Goal: Ask a question

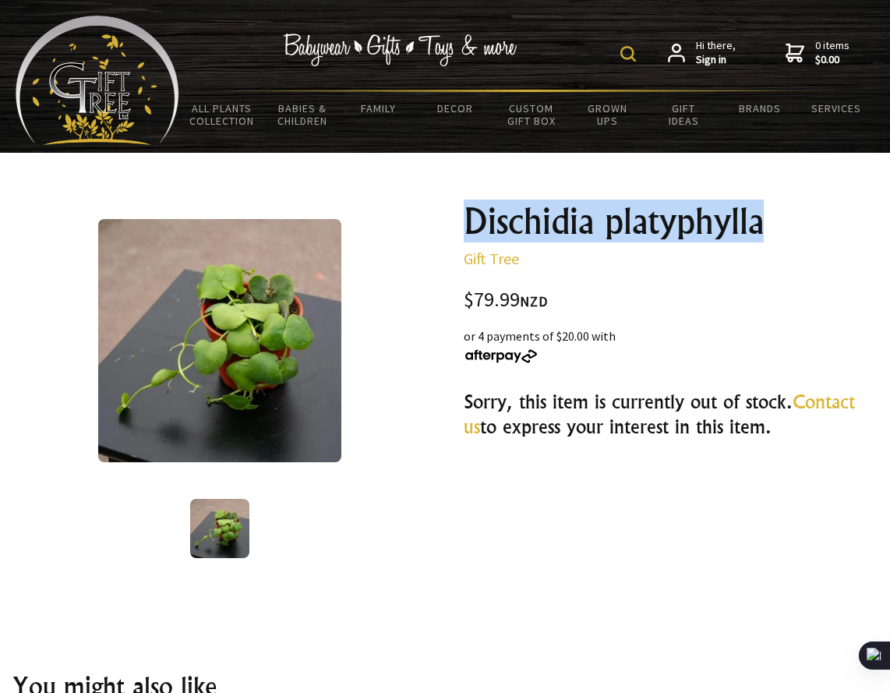
drag, startPoint x: 559, startPoint y: 231, endPoint x: 771, endPoint y: 233, distance: 212.0
click at [771, 233] on h1 "Dischidia platyphylla" at bounding box center [671, 221] width 414 height 37
copy h1 "Dischidia platyphylla"
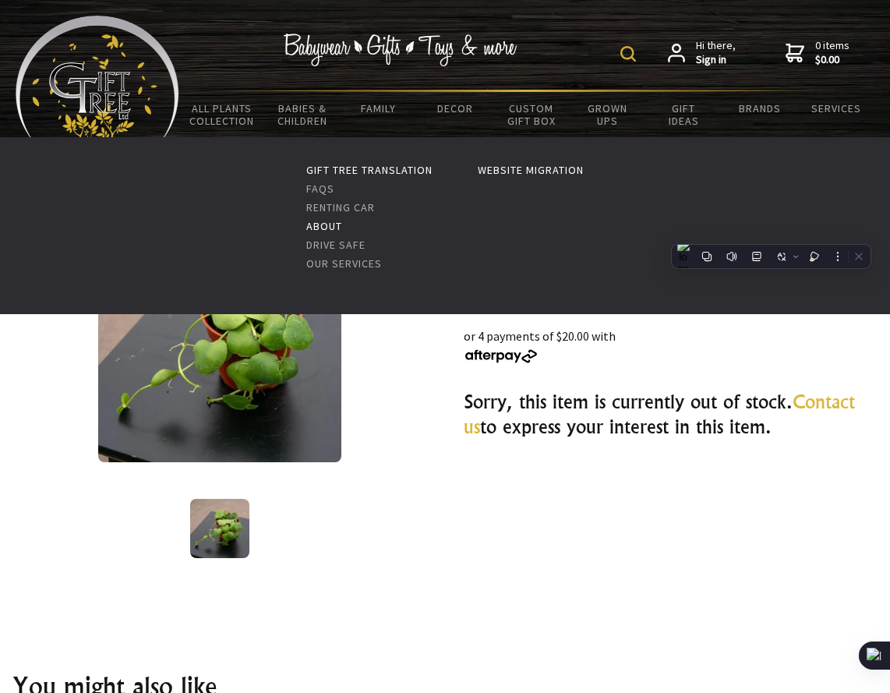
click at [326, 223] on link "About" at bounding box center [324, 226] width 36 height 14
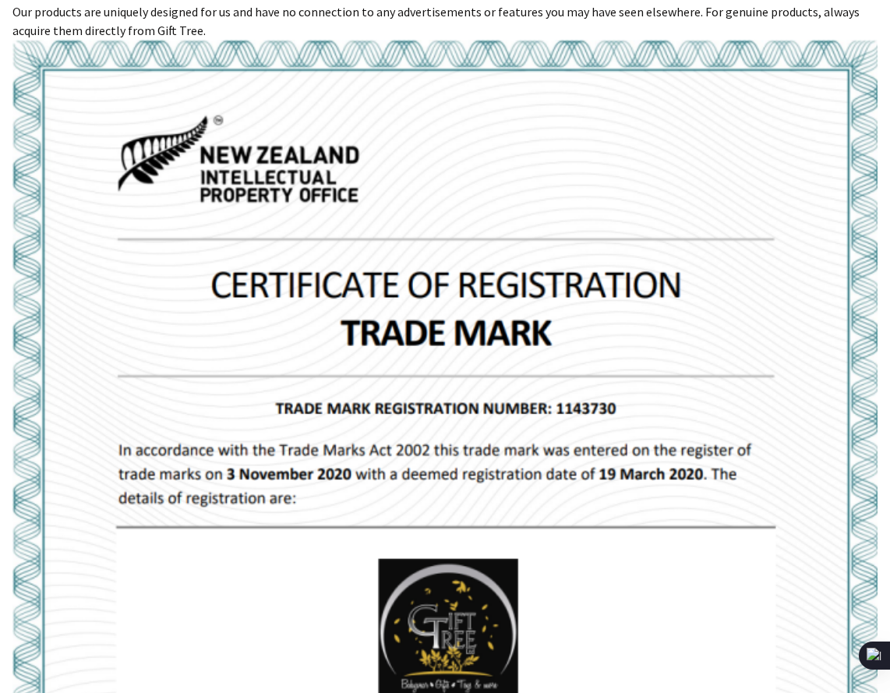
scroll to position [1801, 0]
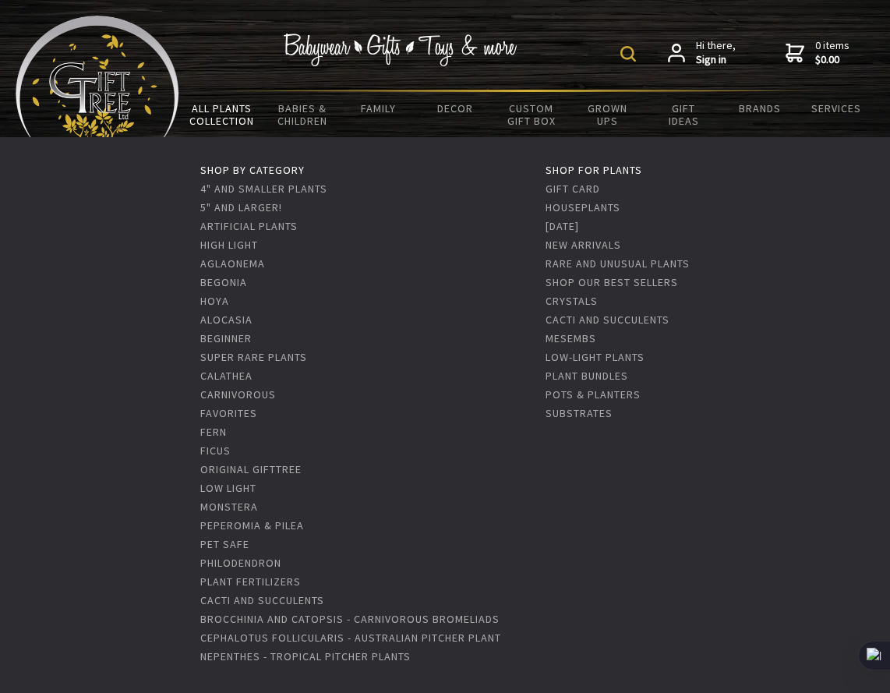
click at [210, 107] on link "All Plants Collection" at bounding box center [221, 114] width 85 height 45
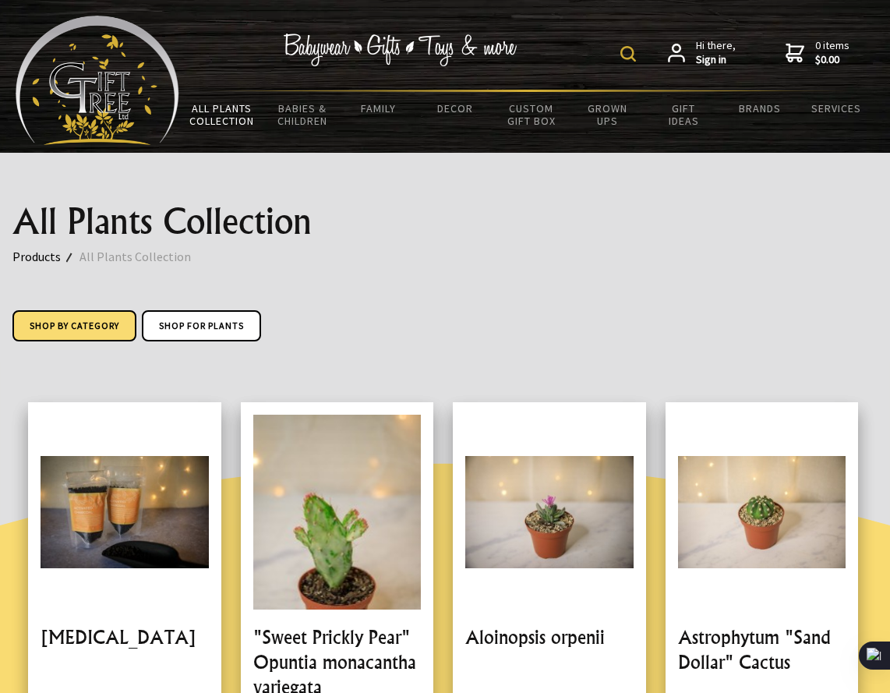
click at [87, 316] on link "Shop by Category" at bounding box center [74, 325] width 124 height 31
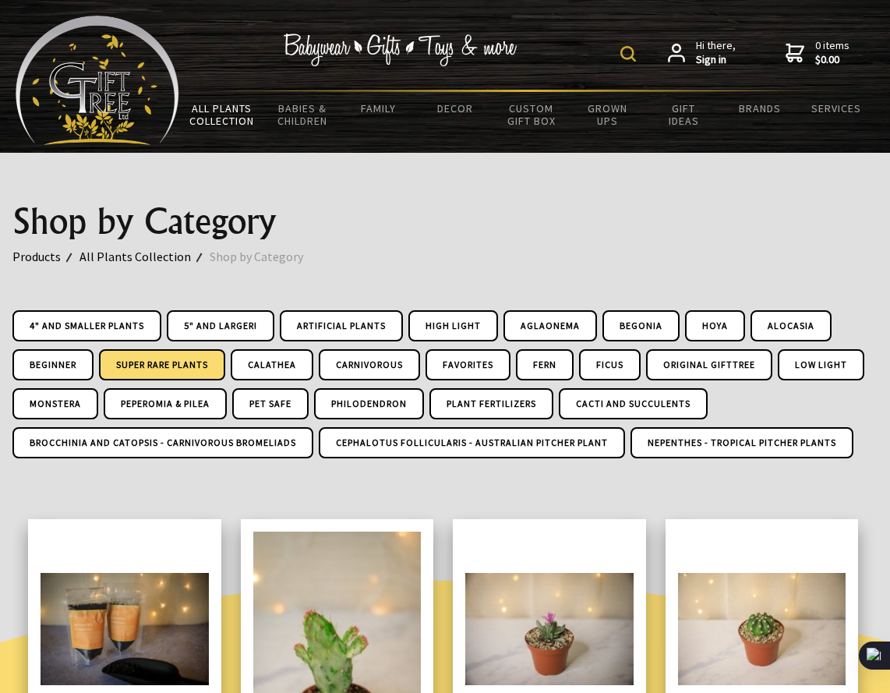
click at [115, 371] on link "Super Rare Plants" at bounding box center [162, 364] width 126 height 31
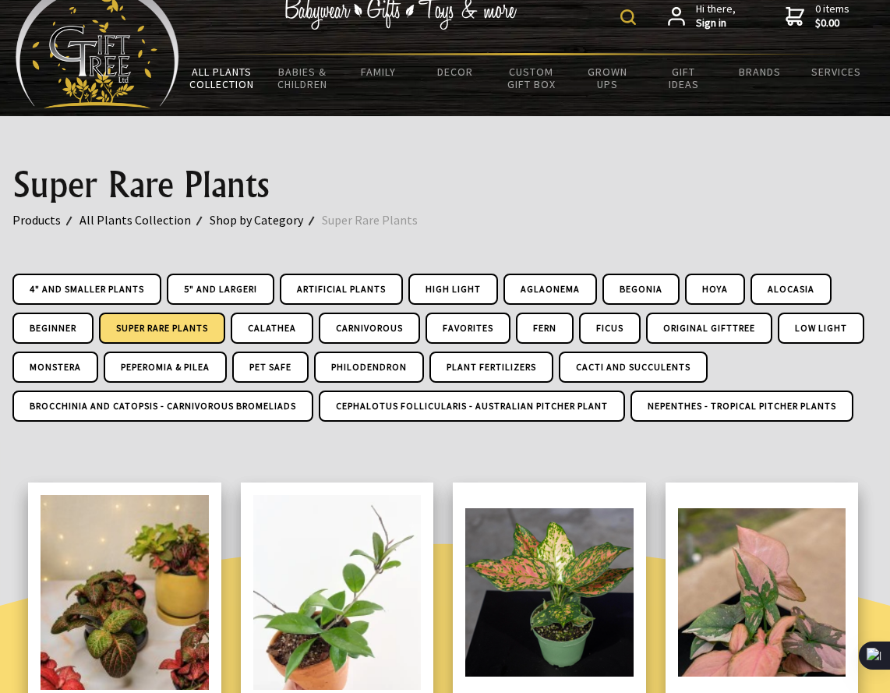
scroll to position [36, 0]
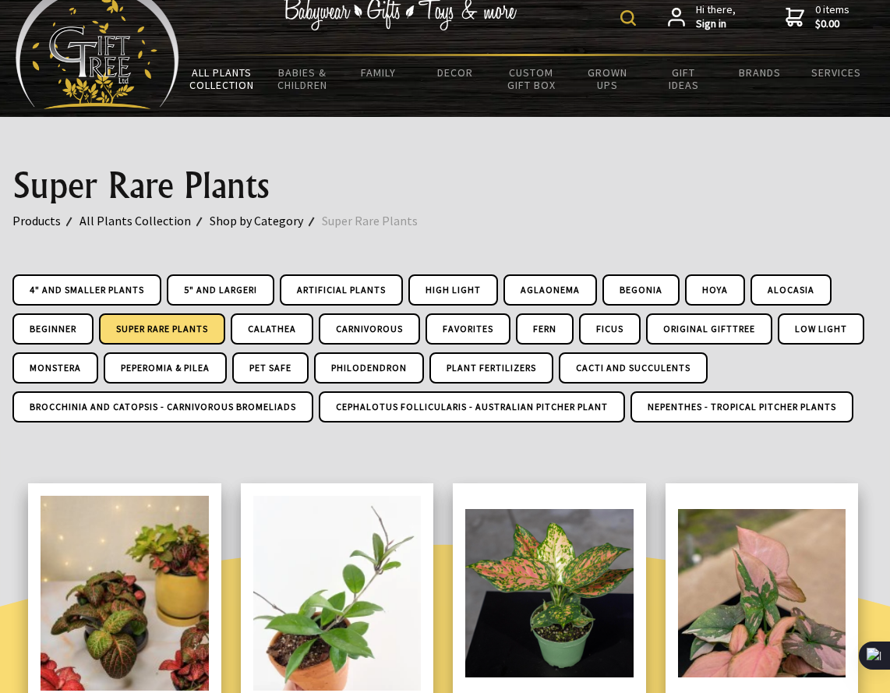
click at [116, 266] on div "Super Rare Plants Products All Plants Collection Shop by Category Super Rare Pl…" at bounding box center [445, 280] width 890 height 326
click at [107, 284] on link "4" and Smaller Plants" at bounding box center [86, 289] width 149 height 31
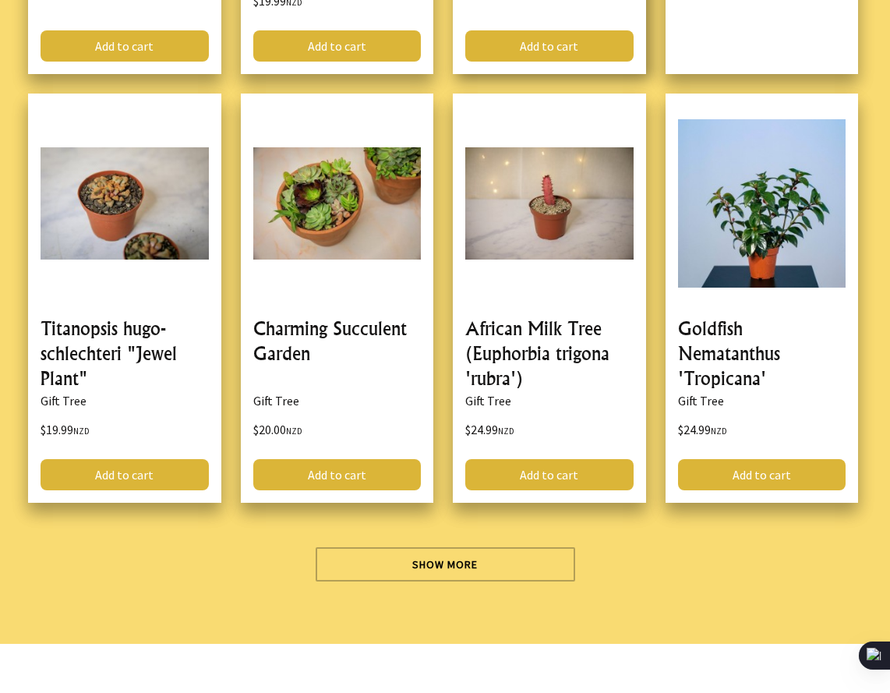
scroll to position [4406, 0]
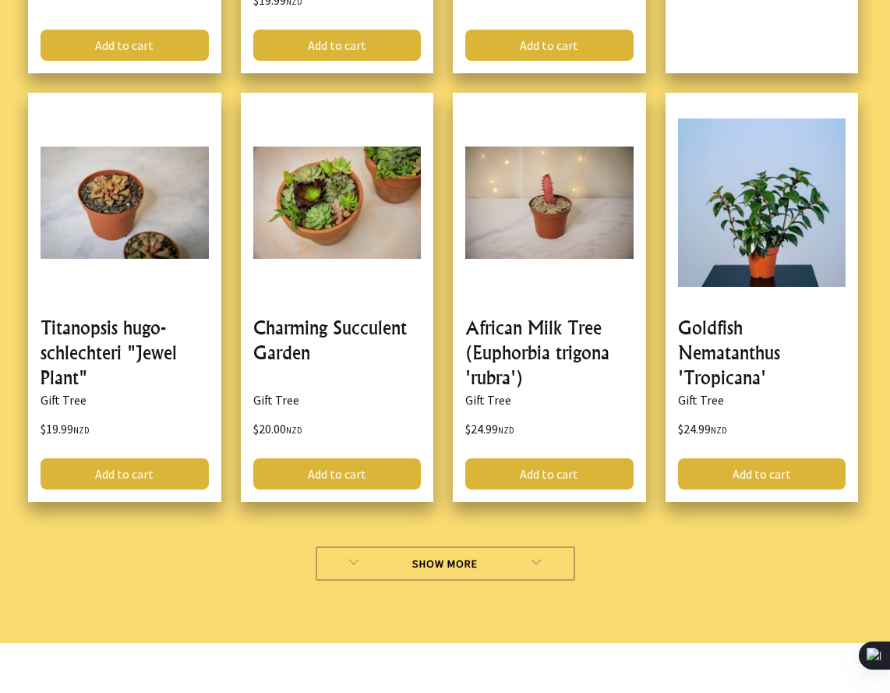
click at [461, 546] on link "Show More" at bounding box center [445, 563] width 259 height 34
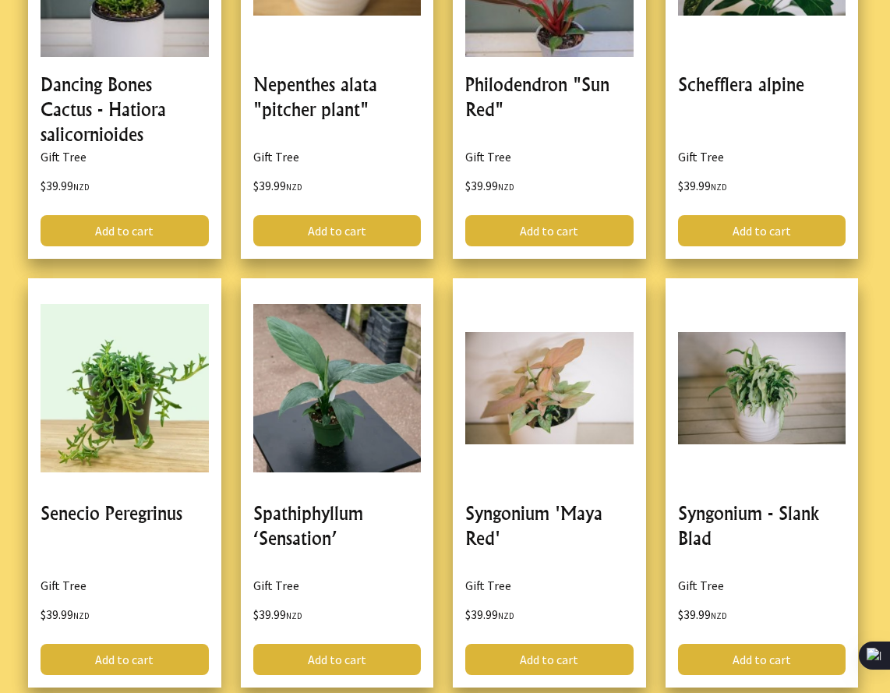
scroll to position [8774, 0]
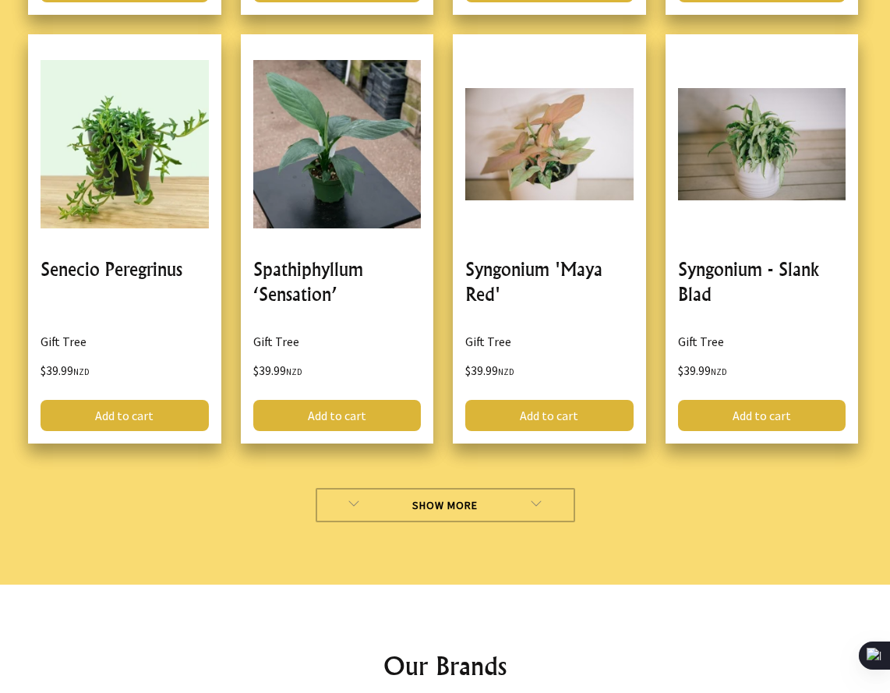
click at [441, 488] on link "Show More" at bounding box center [445, 505] width 259 height 34
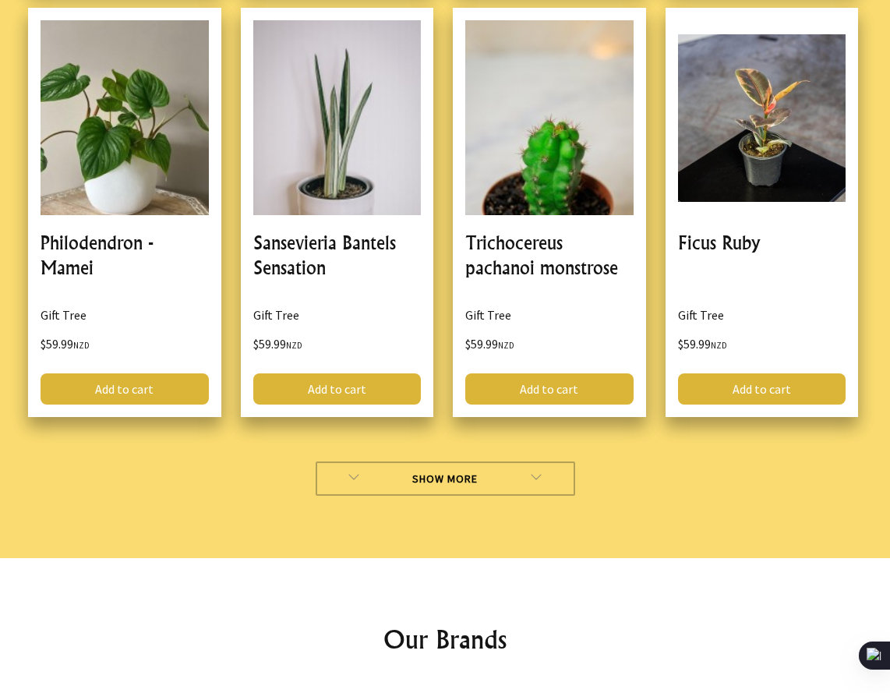
scroll to position [13109, 0]
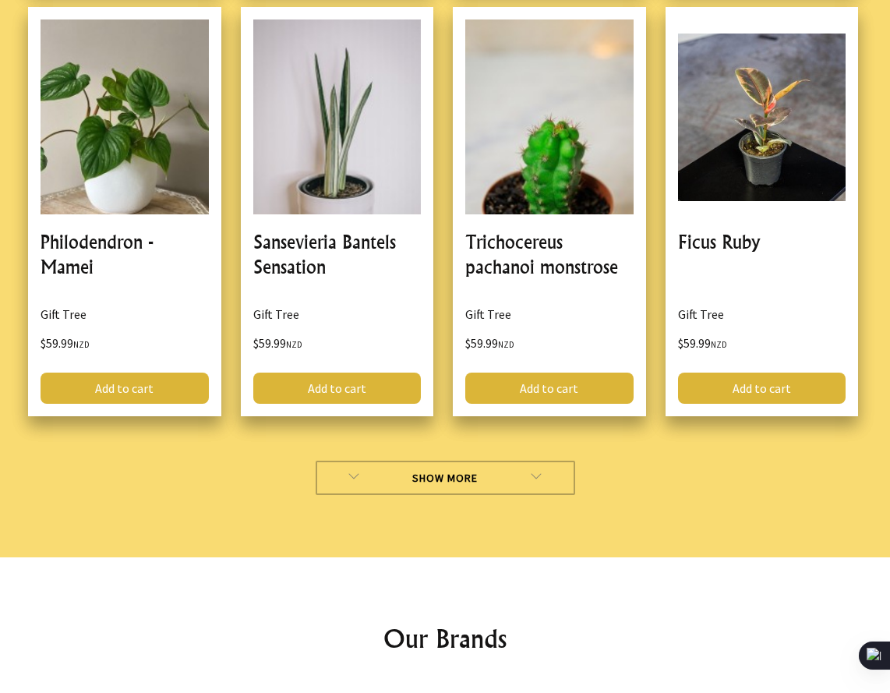
click at [422, 461] on link "Show More" at bounding box center [445, 478] width 259 height 34
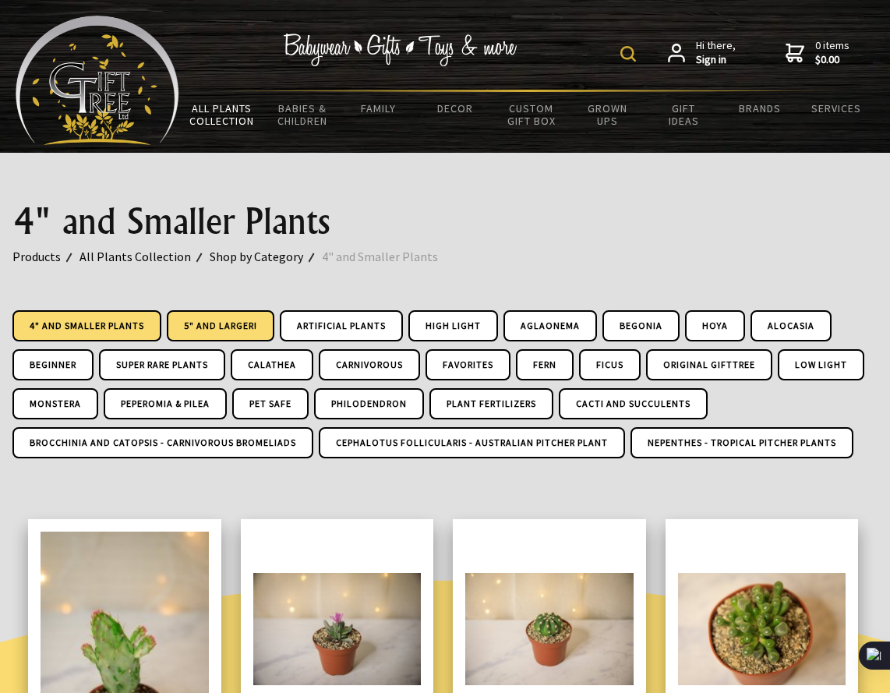
click at [200, 326] on link "5" and Larger!" at bounding box center [221, 325] width 108 height 31
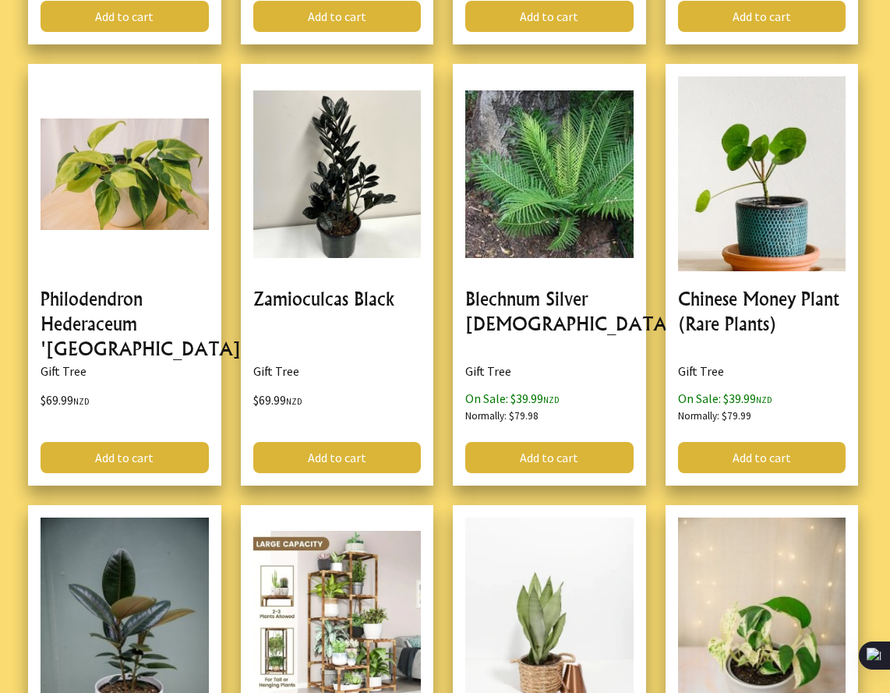
scroll to position [4420, 0]
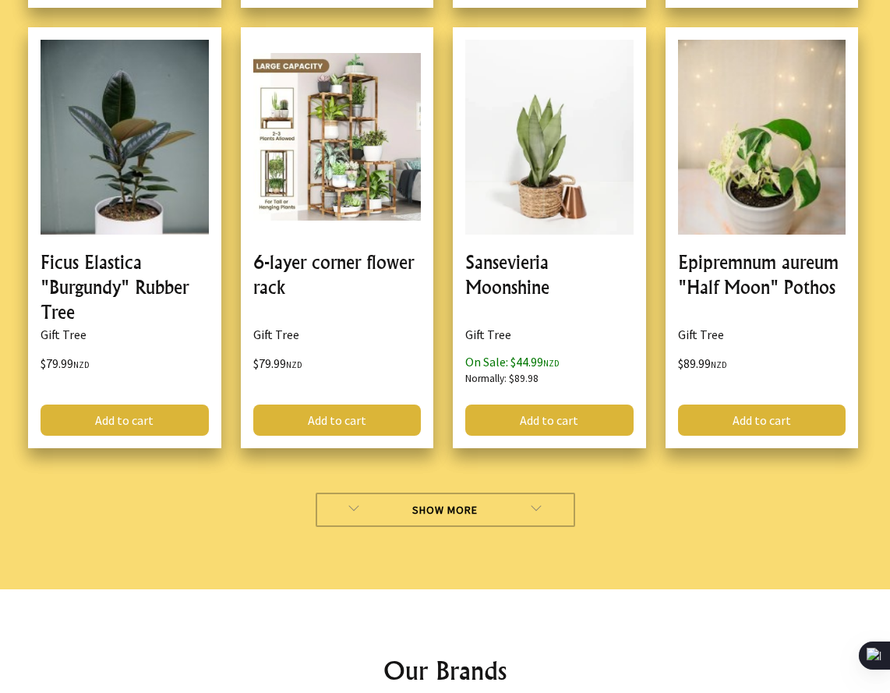
click at [350, 503] on link "Show More" at bounding box center [445, 509] width 259 height 34
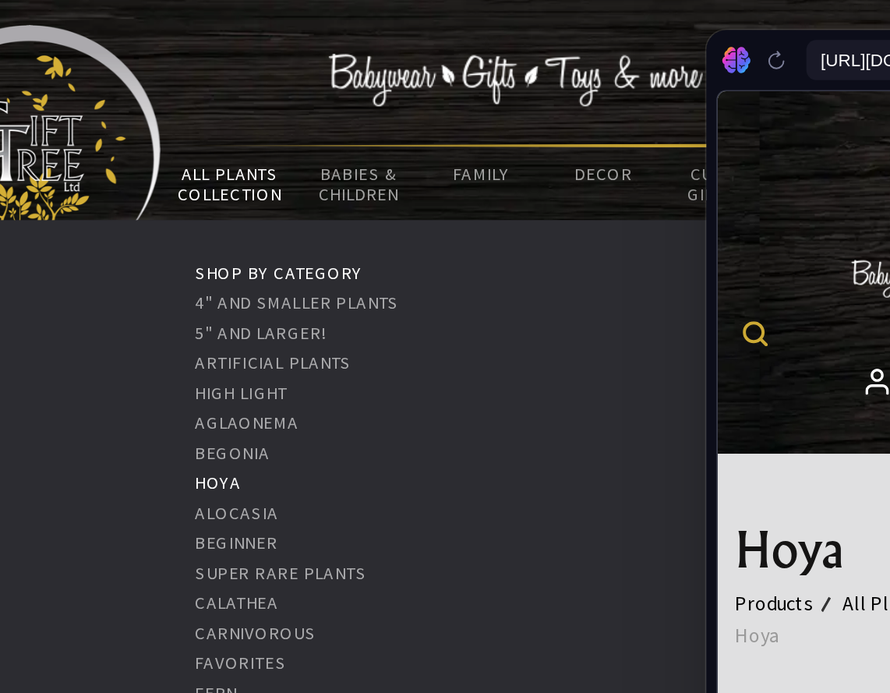
click at [216, 301] on link "Hoya" at bounding box center [214, 301] width 29 height 14
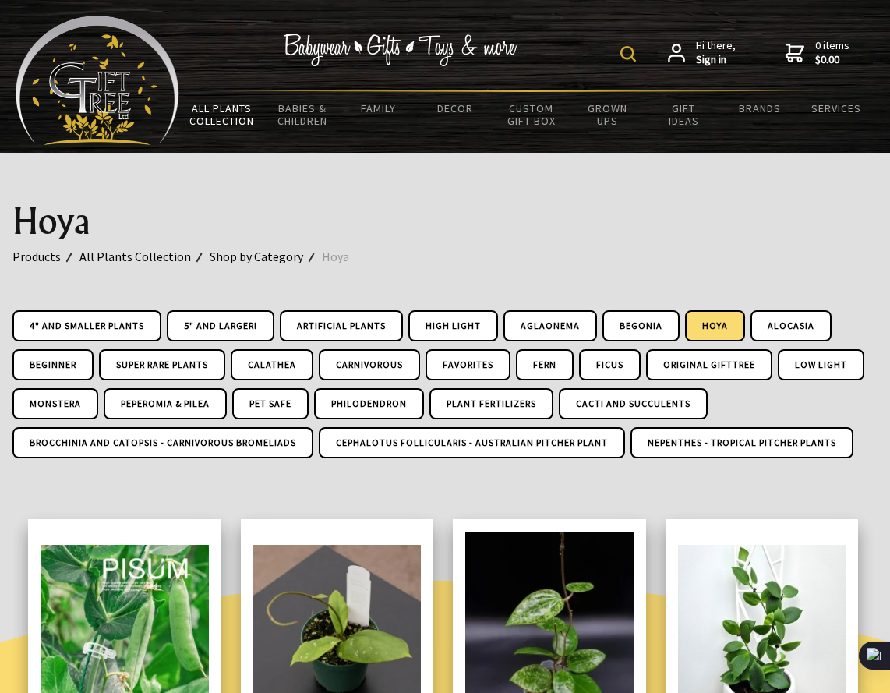
click at [630, 68] on div "Hi there, Sign in 0 items $0.00" at bounding box center [526, 53] width 695 height 74
click at [623, 51] on img at bounding box center [628, 54] width 16 height 16
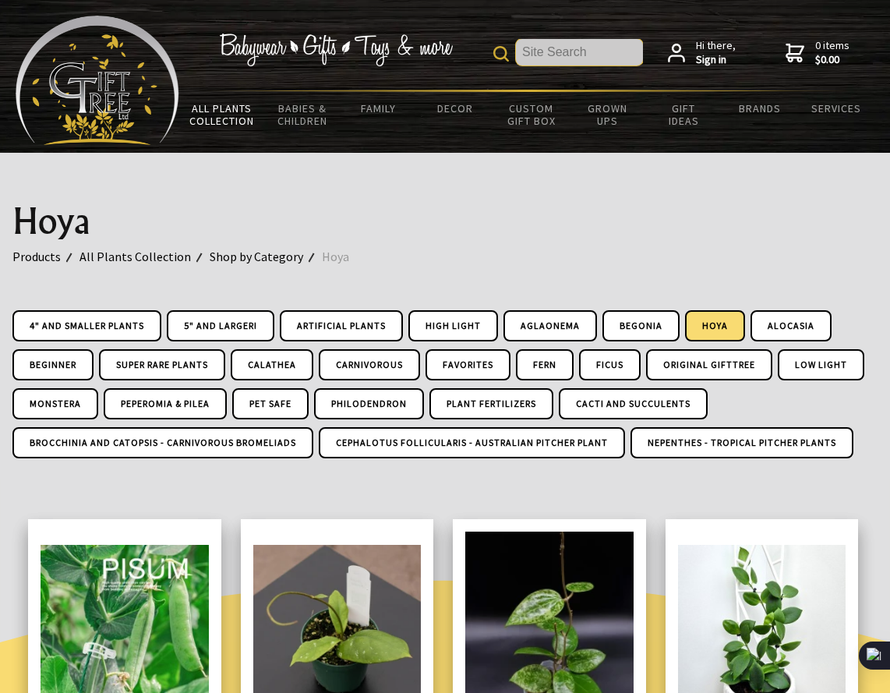
click at [574, 51] on input "text" at bounding box center [579, 52] width 127 height 26
type input "dischidia"
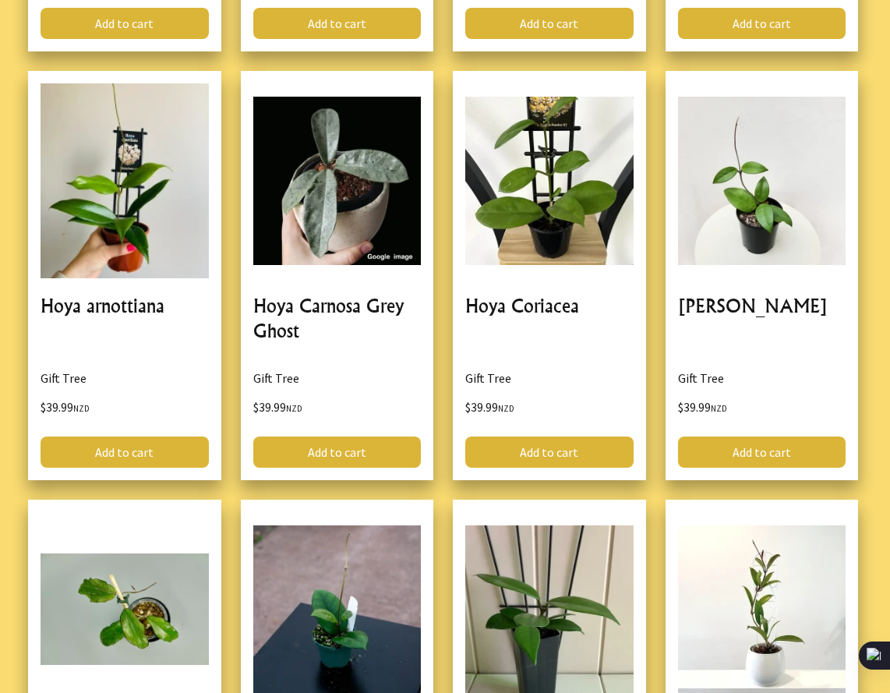
scroll to position [931, 0]
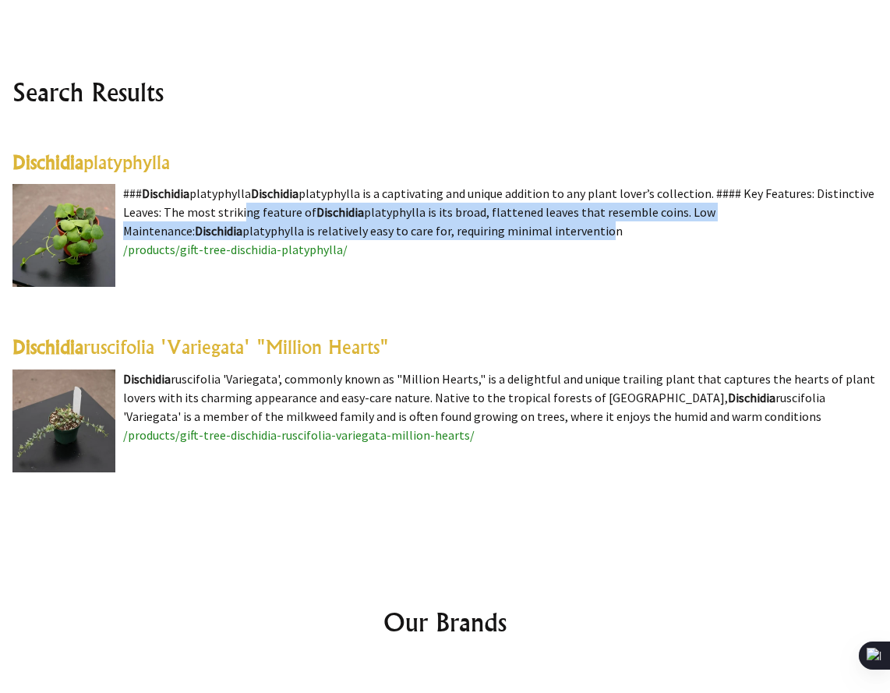
drag, startPoint x: 325, startPoint y: 213, endPoint x: 477, endPoint y: 231, distance: 153.0
click at [477, 231] on div "Dischidia platyphylla ### Dischidia platyphylla Dischidia platyphylla is a capt…" at bounding box center [444, 320] width 865 height 341
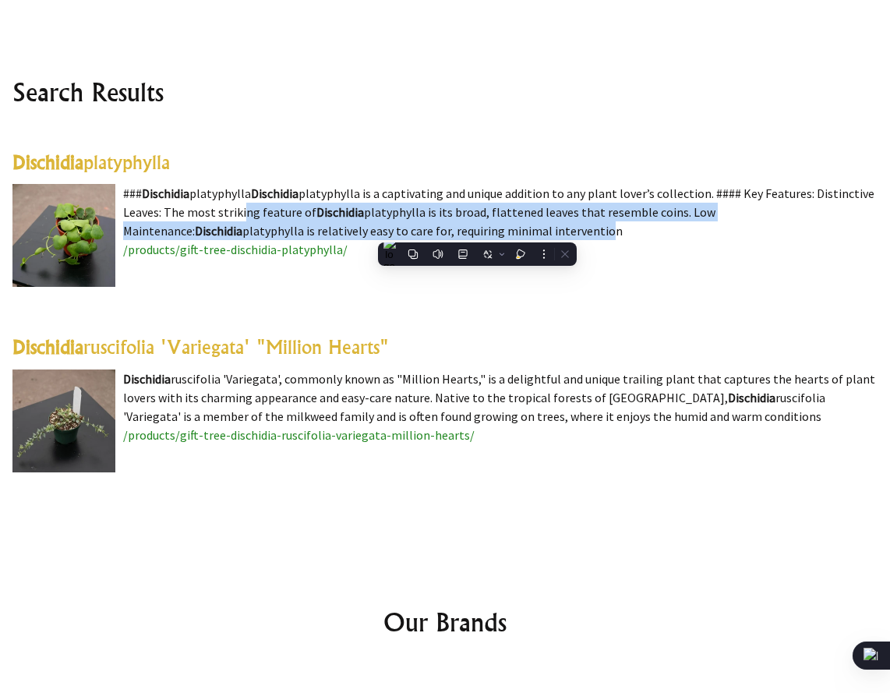
click at [372, 218] on div "Dischidia platyphylla ### Dischidia platyphylla Dischidia platyphylla is a capt…" at bounding box center [444, 320] width 865 height 341
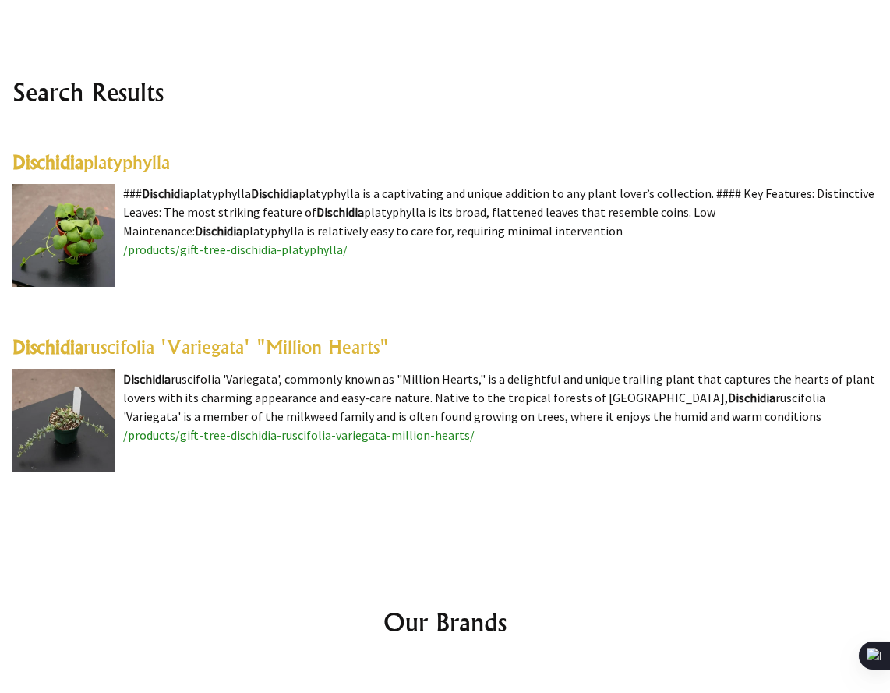
click at [289, 251] on span "/products/gift-tree-dischidia-platyphylla/" at bounding box center [235, 250] width 224 height 16
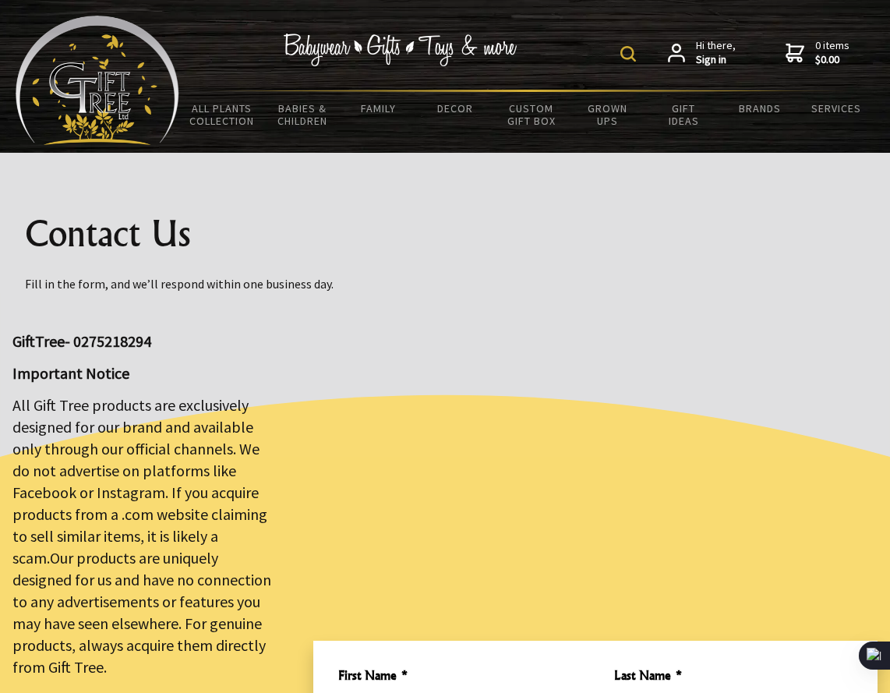
scroll to position [382, 0]
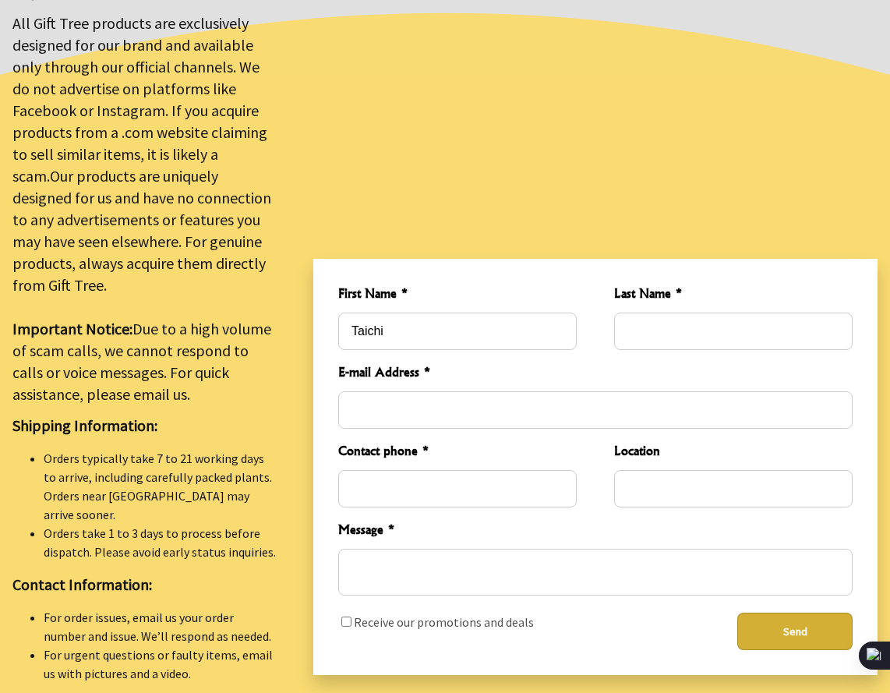
type input "B"
type input "Hiroi"
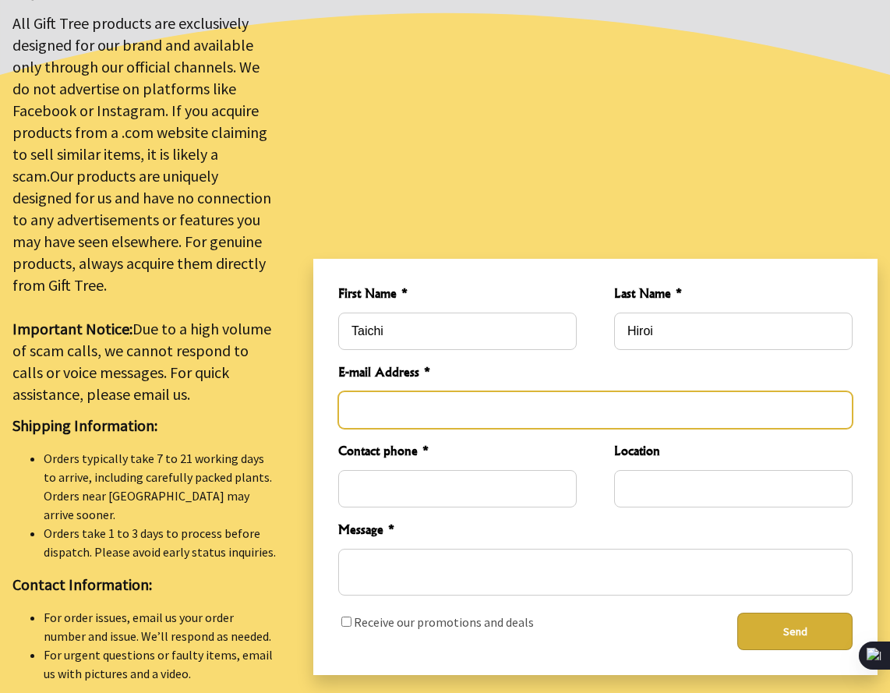
click at [492, 407] on input "E-mail Address *" at bounding box center [595, 409] width 514 height 37
type input "kakapo2008@gmail.com"
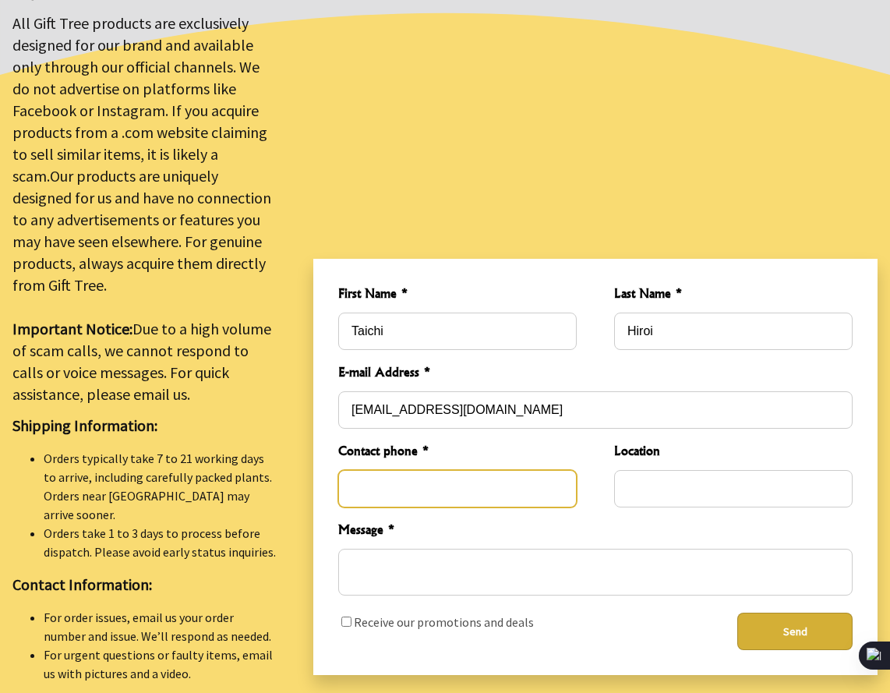
click at [412, 470] on input "Contact phone *" at bounding box center [457, 488] width 238 height 37
type input "0"
type input "02040529538"
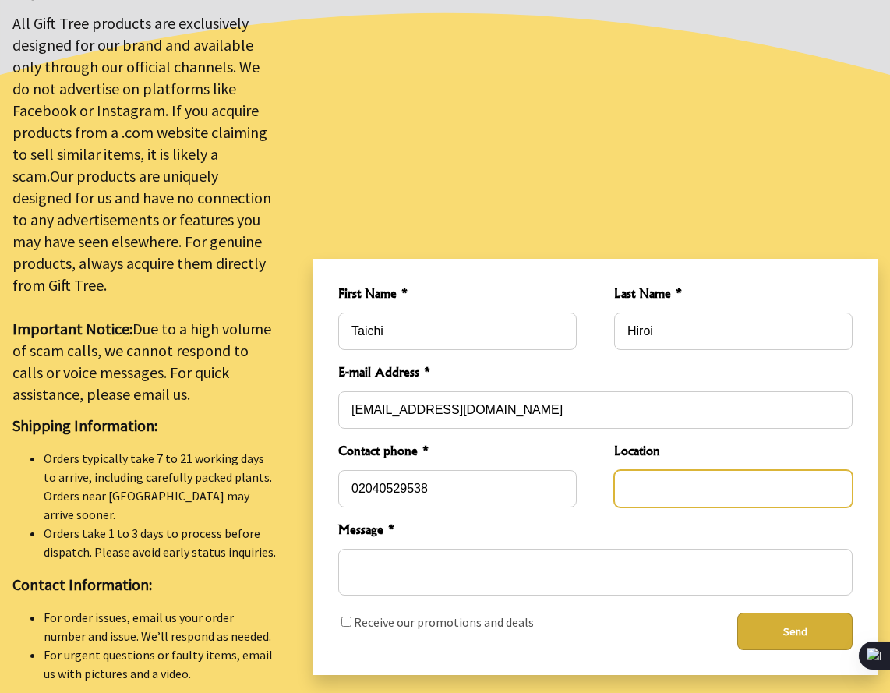
click at [670, 470] on input "Location" at bounding box center [733, 488] width 238 height 37
type input "auckland"
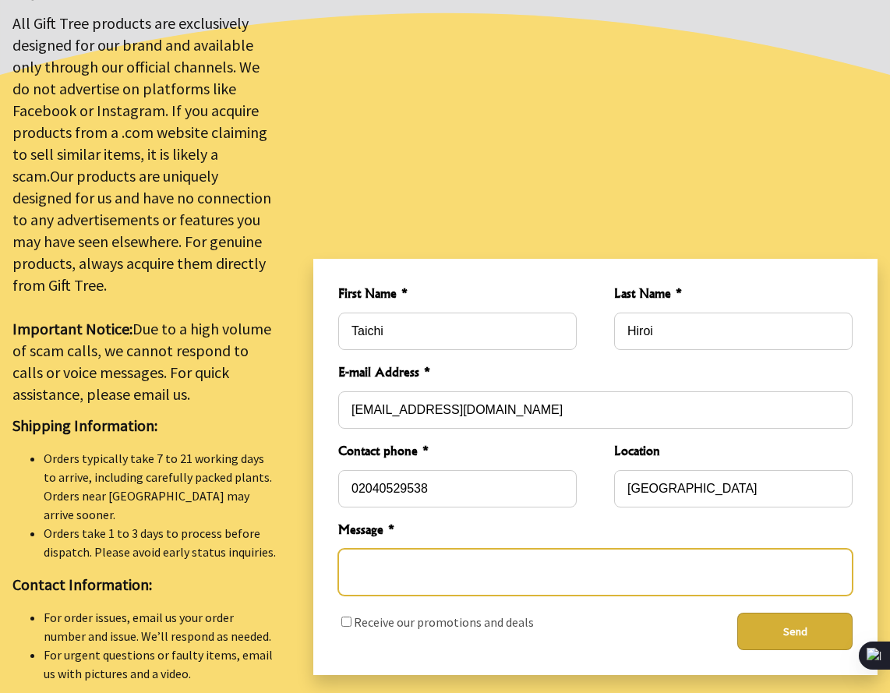
click at [533, 553] on textarea "Message *" at bounding box center [595, 572] width 514 height 47
type textarea "I"
click at [566, 549] on textarea "Hi I am intrested in dischidia platyfolia" at bounding box center [595, 572] width 514 height 47
click at [443, 555] on textarea "Hi I am intrested in dischidia platyfolia" at bounding box center [595, 572] width 514 height 47
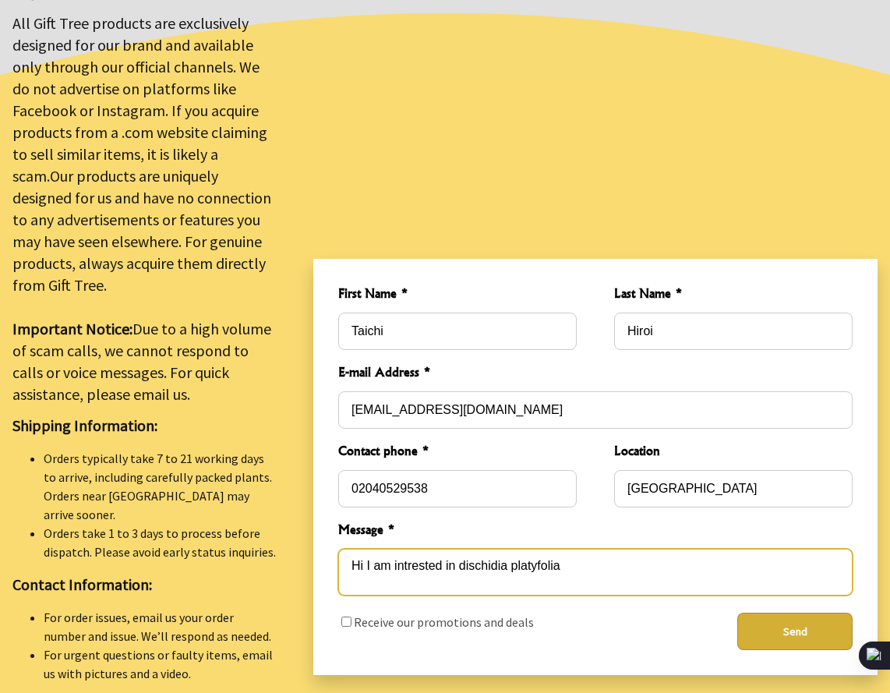
click at [559, 555] on textarea "Hi I am intrested in dischidia platyfolia" at bounding box center [595, 572] width 514 height 47
drag, startPoint x: 665, startPoint y: 557, endPoint x: 415, endPoint y: 533, distance: 251.3
click at [415, 549] on textarea "Hi I am intrested in dischidia platyfolia and wondering if you guys will restoc…" at bounding box center [595, 572] width 514 height 47
click at [426, 565] on textarea "Hi I am intrested in dischidia platyfolia and wondering if you guys will restoc…" at bounding box center [595, 572] width 514 height 47
drag, startPoint x: 426, startPoint y: 565, endPoint x: 313, endPoint y: 543, distance: 115.1
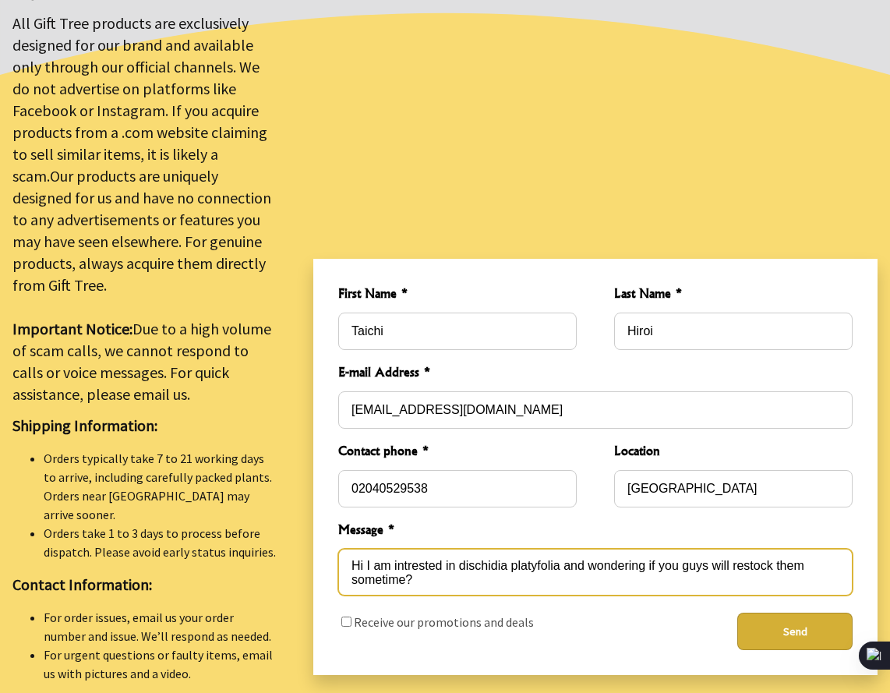
click at [313, 543] on div "13 2025-08-12T00:37:47.761Z 0 First Name * Taichi Last Name * Hiroi E-mail Addr…" at bounding box center [595, 467] width 564 height 416
type textarea "Hi I am intrested in dischidia platyfolia and wondering if you guys will restoc…"
click at [578, 570] on textarea "Hi I am intrested in dischidia platyfolia and wondering if you guys will restoc…" at bounding box center [595, 572] width 514 height 47
drag, startPoint x: 578, startPoint y: 570, endPoint x: 257, endPoint y: 537, distance: 322.8
click at [257, 537] on div "GiftTree- 0275218294 Important Notice All Gift Tree products are exclusively de…" at bounding box center [445, 466] width 890 height 1135
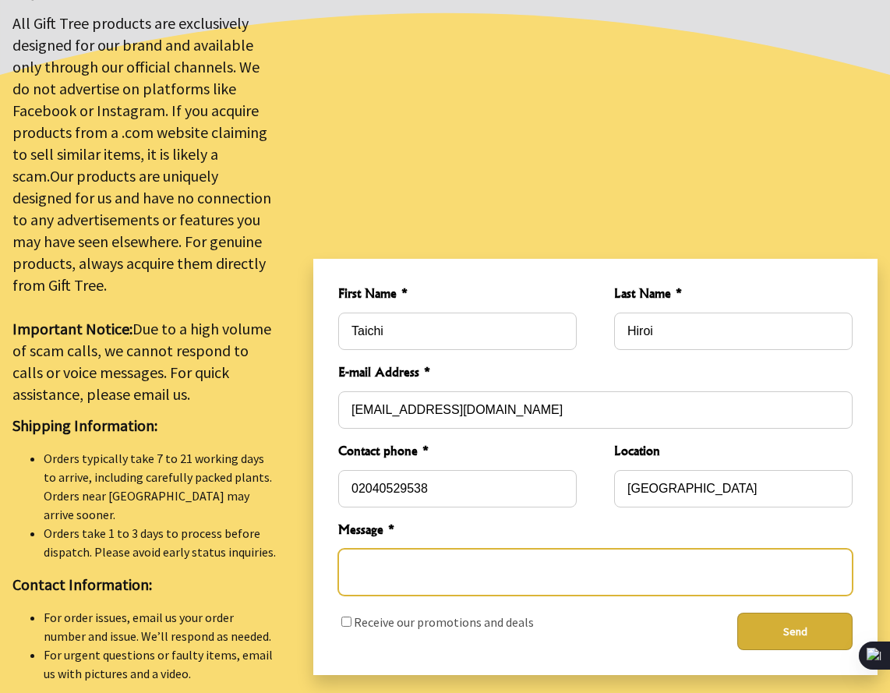
paste textarea "Hello, I am interested in Dischidia platyfolia and would like to know if you an…"
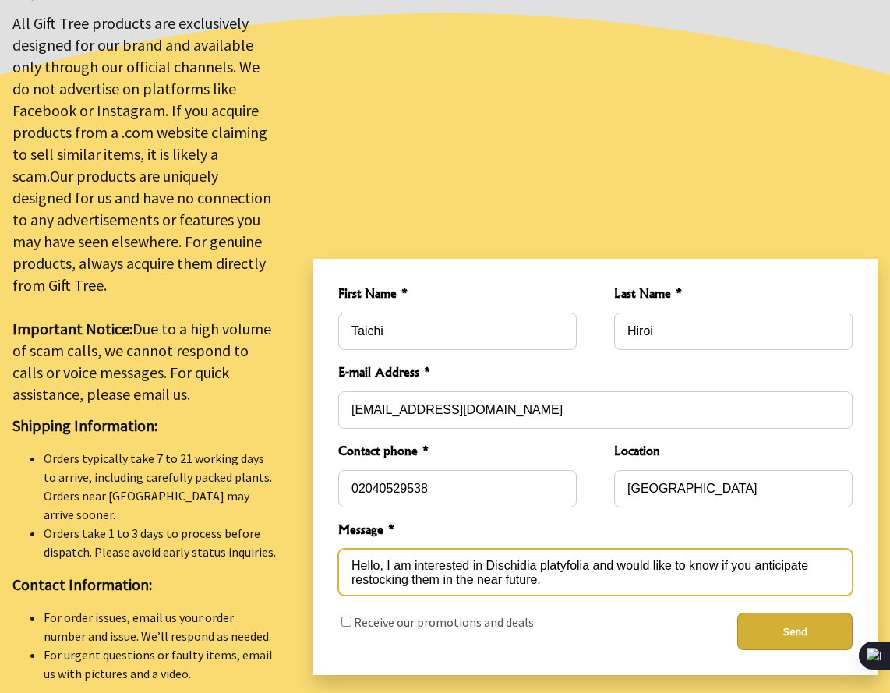
type textarea "Hello, I am interested in Dischidia platyfolia and would like to know if you an…"
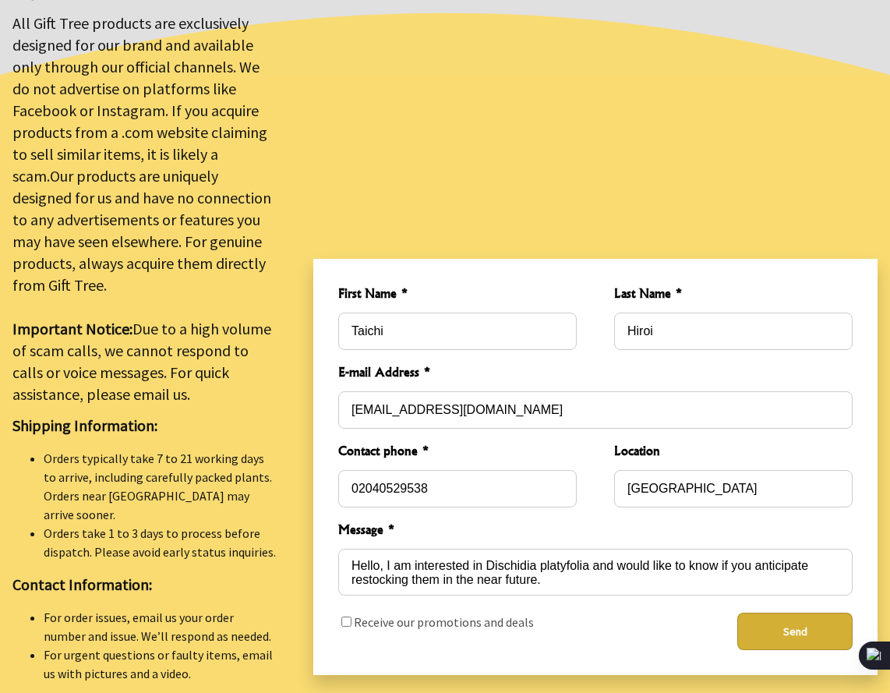
click at [351, 616] on input "checkbox" at bounding box center [346, 621] width 10 height 10
click at [342, 616] on input "checkbox" at bounding box center [346, 621] width 10 height 10
checkbox input "false"
click at [775, 612] on button "Send" at bounding box center [794, 630] width 115 height 37
